Goal: Task Accomplishment & Management: Use online tool/utility

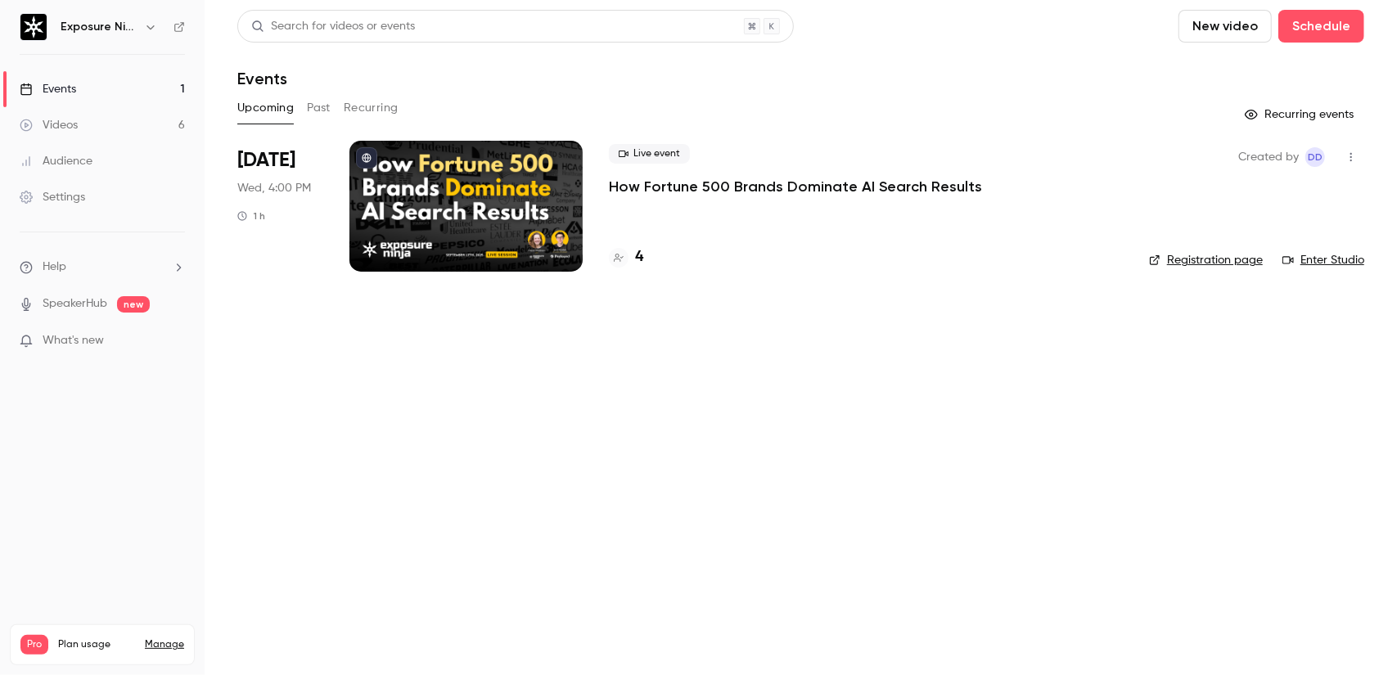
drag, startPoint x: 694, startPoint y: 168, endPoint x: 709, endPoint y: 178, distance: 17.7
click at [694, 168] on div "Live event How Fortune 500 Brands Dominate AI Search Results" at bounding box center [866, 170] width 514 height 52
click at [711, 179] on p "How Fortune 500 Brands Dominate AI Search Results" at bounding box center [795, 187] width 373 height 20
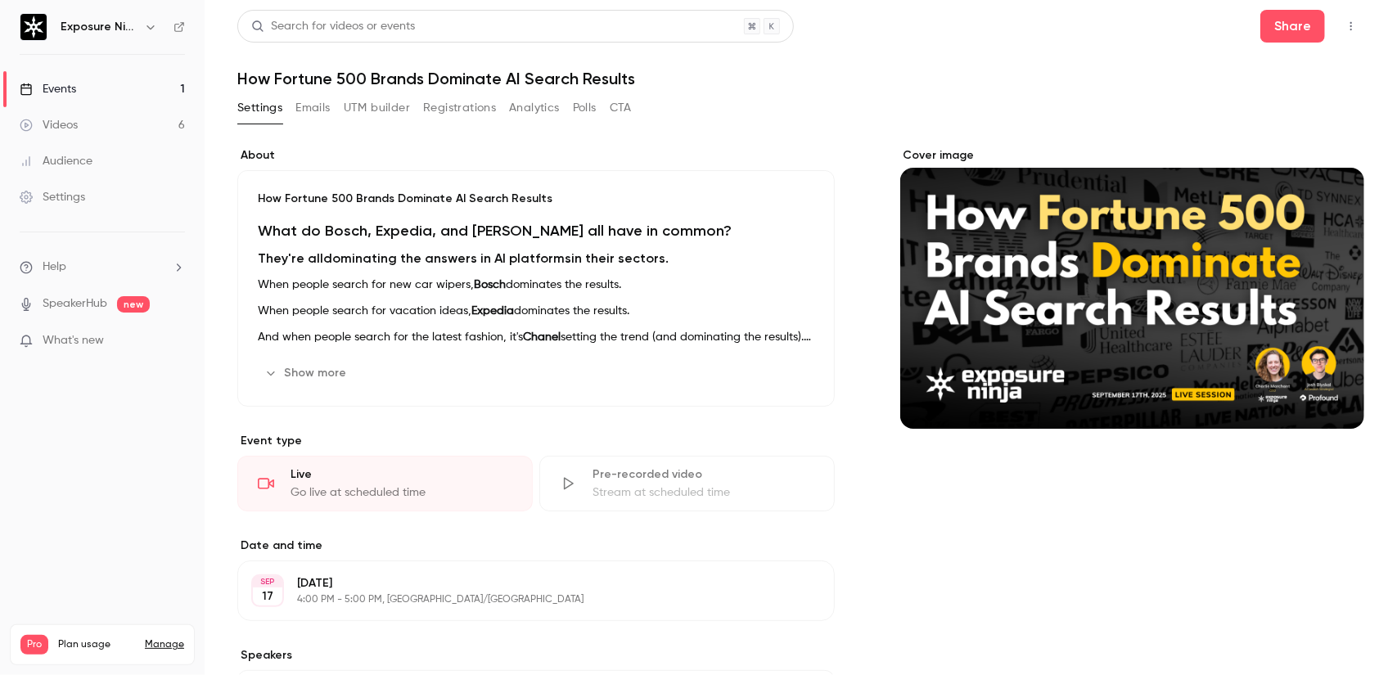
click at [831, 97] on div "Settings Emails UTM builder Registrations Analytics Polls CTA" at bounding box center [800, 111] width 1127 height 33
click at [1338, 29] on button "button" at bounding box center [1351, 26] width 26 height 26
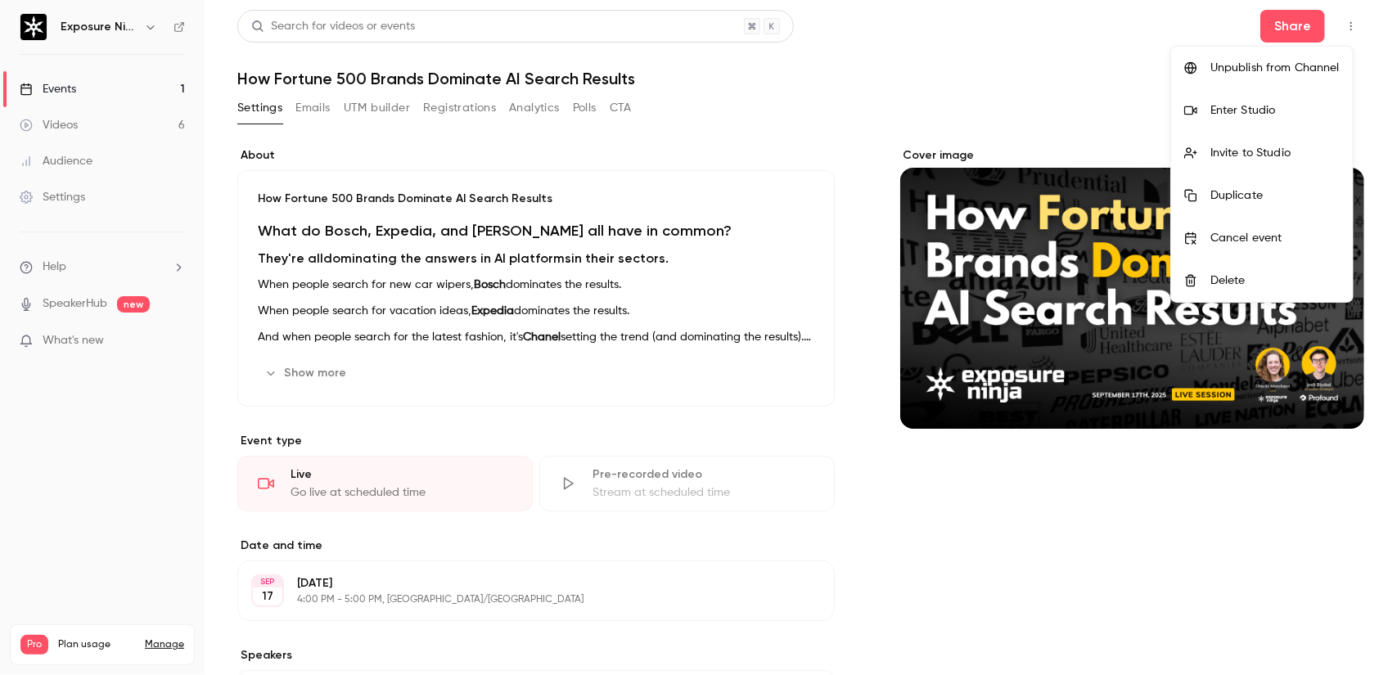
click at [900, 98] on div at bounding box center [698, 337] width 1397 height 675
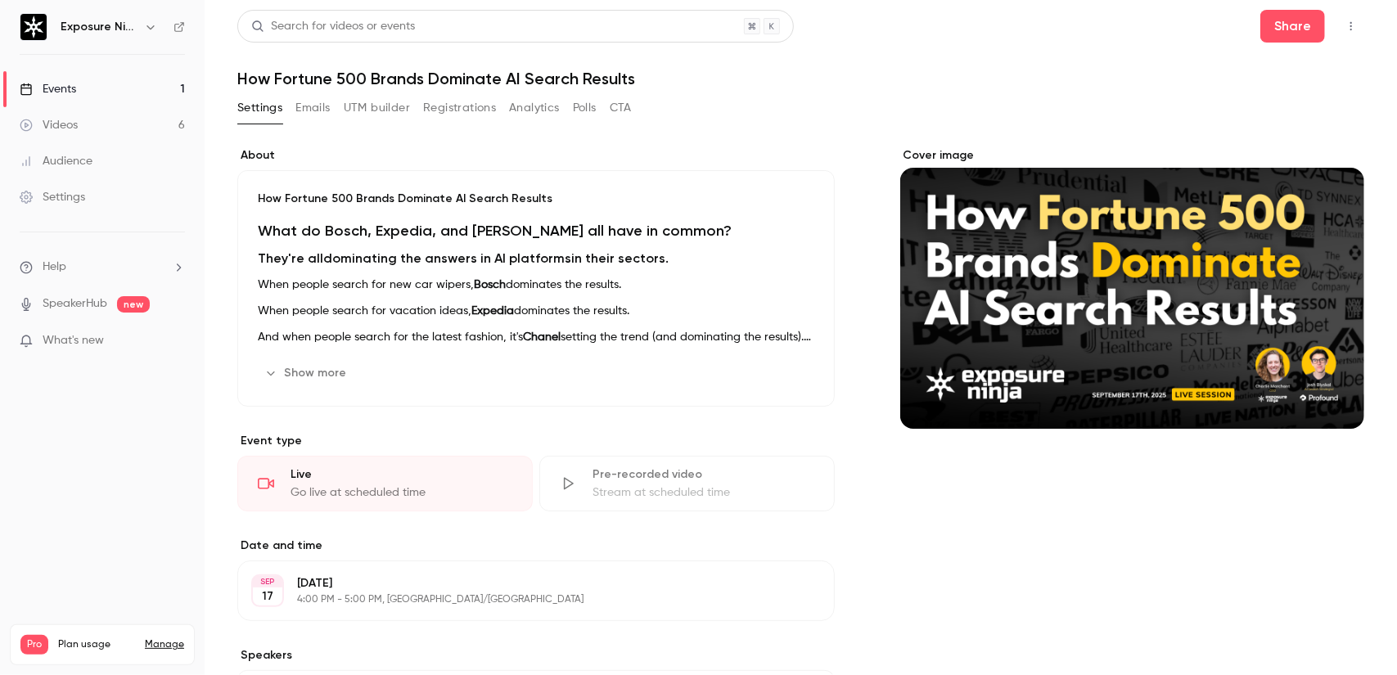
click at [386, 113] on button "UTM builder" at bounding box center [377, 108] width 66 height 26
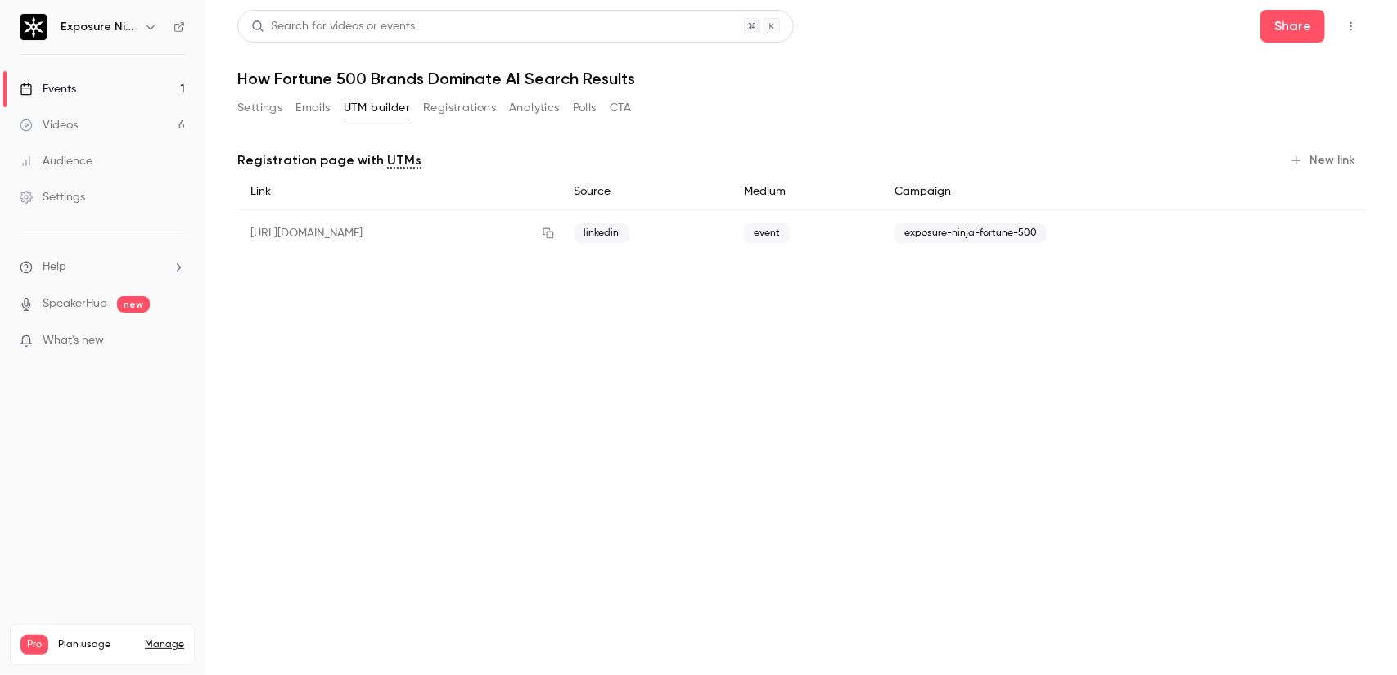
click at [562, 235] on div "[URL][DOMAIN_NAME]" at bounding box center [399, 233] width 324 height 47
click at [555, 232] on icon "button" at bounding box center [548, 233] width 13 height 11
